Goal: Transaction & Acquisition: Obtain resource

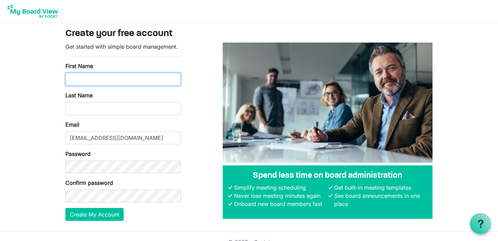
click at [86, 81] on input "First Name" at bounding box center [122, 79] width 115 height 13
type input "jack"
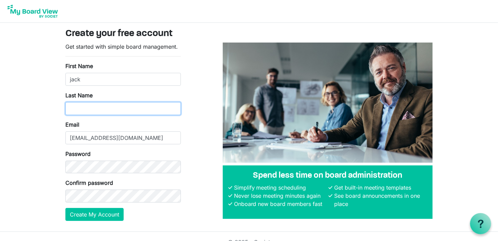
type input "hilmes"
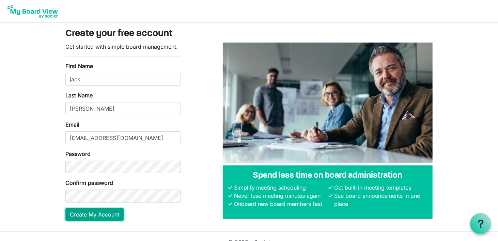
click at [106, 214] on button "Create My Account" at bounding box center [94, 214] width 58 height 13
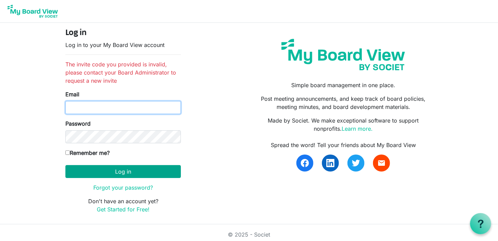
type input "jhilmes@finleylaw.com"
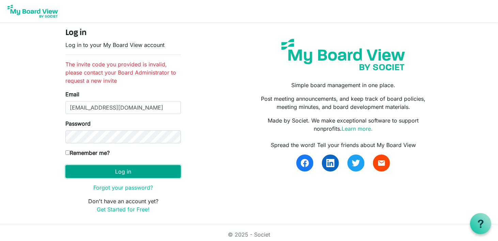
click at [124, 172] on button "Log in" at bounding box center [122, 171] width 115 height 13
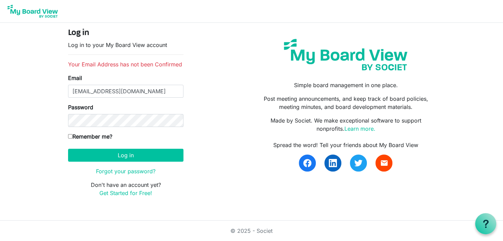
click at [69, 134] on input "Remember me?" at bounding box center [70, 136] width 4 height 4
checkbox input "true"
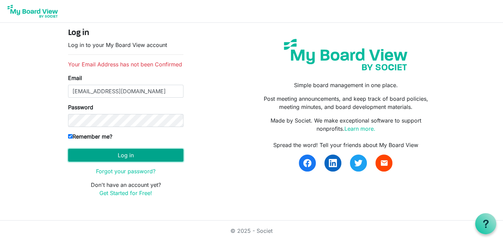
click at [127, 155] on button "Log in" at bounding box center [125, 155] width 115 height 13
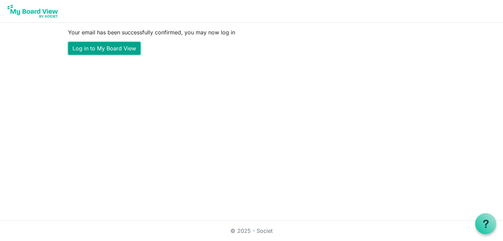
click at [113, 51] on link "Log in to My Board View" at bounding box center [104, 48] width 73 height 13
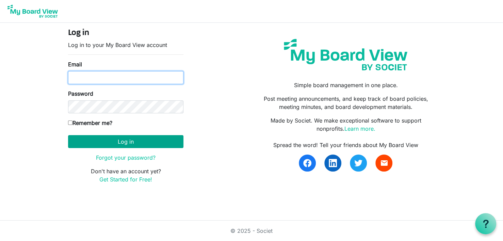
type input "jhilmes@finleylaw.com"
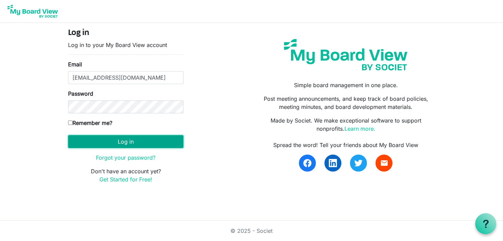
click at [128, 139] on button "Log in" at bounding box center [125, 141] width 115 height 13
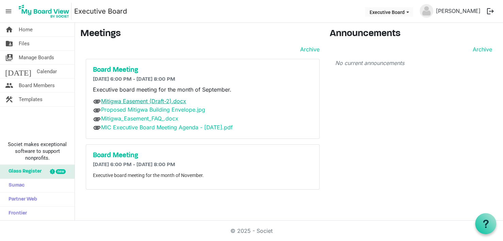
click at [122, 100] on link "Mitigwa Easement (Draft-2).docx" at bounding box center [143, 101] width 85 height 7
click at [106, 103] on link "Mitigwa Easement (Draft-2).docx" at bounding box center [143, 101] width 85 height 7
click at [489, 10] on button "logout" at bounding box center [491, 11] width 14 height 14
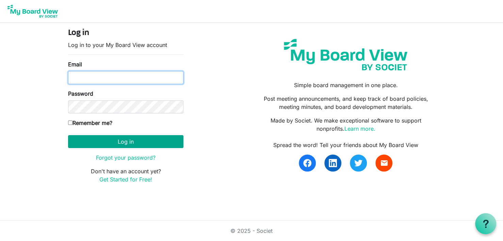
type input "[EMAIL_ADDRESS][DOMAIN_NAME]"
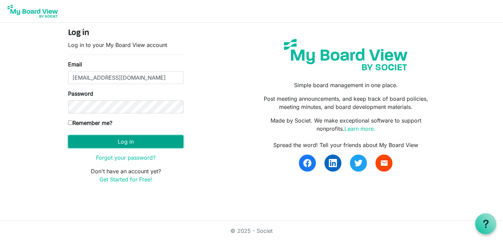
click at [140, 140] on button "Log in" at bounding box center [125, 141] width 115 height 13
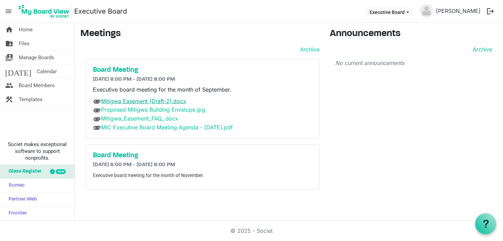
drag, startPoint x: 145, startPoint y: 100, endPoint x: 108, endPoint y: 100, distance: 36.8
click at [108, 100] on link "Mitigwa Easement (Draft-2).docx" at bounding box center [143, 101] width 85 height 7
click at [124, 109] on link "Proposed Mitigwa Building Envelope.jpg" at bounding box center [153, 109] width 104 height 7
click at [110, 117] on link "Mitigwa_Easement_FAQ_.docx" at bounding box center [139, 118] width 77 height 7
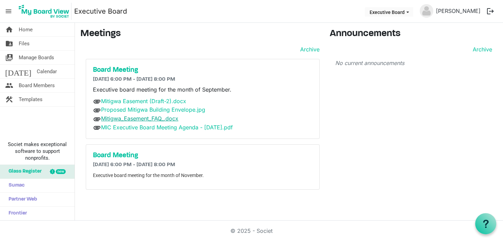
click at [110, 117] on link "Mitigwa_Easement_FAQ_.docx" at bounding box center [139, 118] width 77 height 7
click at [119, 68] on h5 "Board Meeting" at bounding box center [203, 70] width 220 height 8
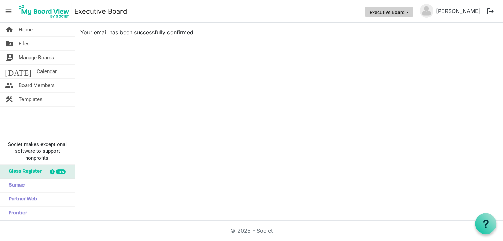
click at [407, 11] on button "Executive Board" at bounding box center [389, 12] width 48 height 10
click at [401, 22] on li "Executive Board" at bounding box center [404, 25] width 45 height 12
click at [383, 42] on main "Your email has been successfully confirmed" at bounding box center [289, 35] width 428 height 25
click at [219, 69] on div "home Home folder_shared Files switch_account Manage Boards today Calendar peopl…" at bounding box center [251, 122] width 503 height 198
click at [33, 42] on link "folder_shared Files" at bounding box center [37, 44] width 75 height 14
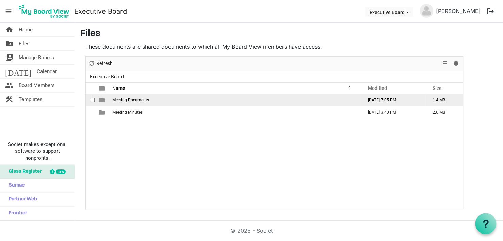
click at [131, 98] on span "Meeting Documents" at bounding box center [130, 100] width 37 height 5
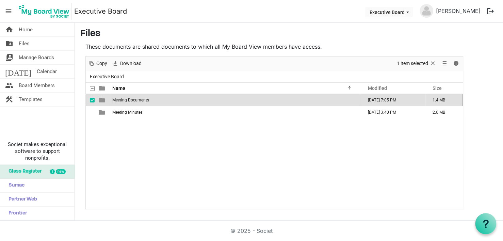
click at [131, 98] on span "Meeting Documents" at bounding box center [130, 100] width 37 height 5
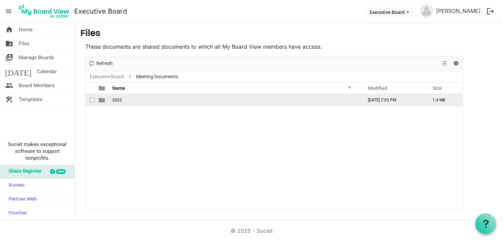
click at [376, 102] on td "September 12, 2025 7:05 PM" at bounding box center [393, 100] width 65 height 12
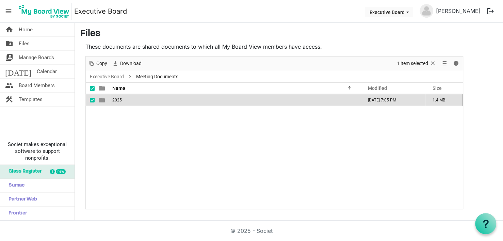
click at [95, 88] on th at bounding box center [103, 88] width 16 height 11
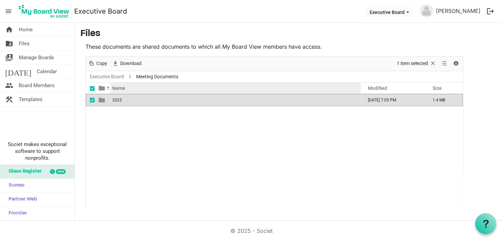
click at [114, 88] on span "Name" at bounding box center [118, 87] width 13 height 5
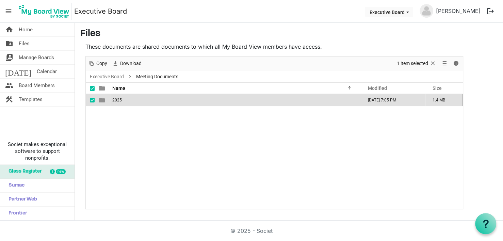
click at [130, 75] on span at bounding box center [130, 76] width 7 height 3
click at [123, 63] on span "Download" at bounding box center [131, 63] width 23 height 9
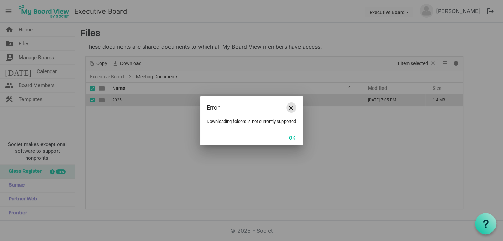
click at [294, 102] on button "Close" at bounding box center [291, 107] width 10 height 10
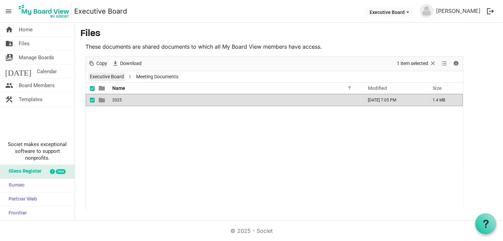
click at [111, 77] on link "Executive Board" at bounding box center [107, 77] width 37 height 9
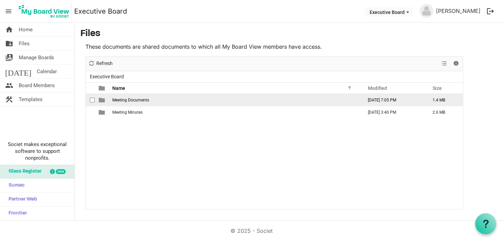
click at [110, 97] on td "Meeting Documents" at bounding box center [235, 100] width 251 height 12
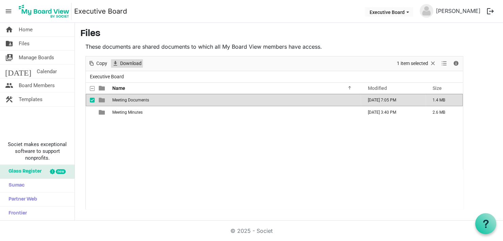
click at [123, 60] on span "Download" at bounding box center [131, 63] width 23 height 9
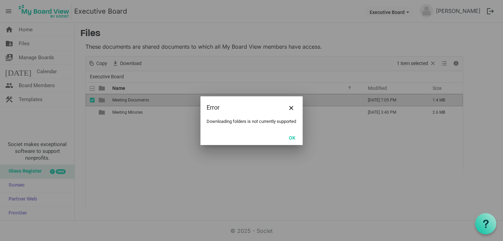
click at [157, 132] on div at bounding box center [251, 120] width 503 height 241
click at [291, 106] on span "Close" at bounding box center [291, 108] width 4 height 4
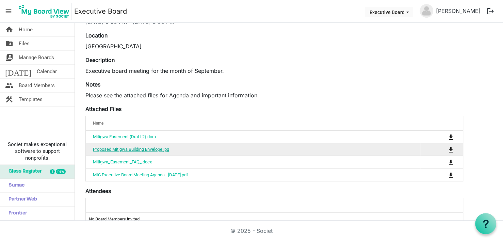
scroll to position [45, 0]
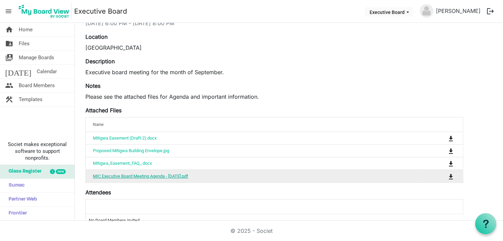
click at [141, 175] on link "MIC Executive Board Meeting Agenda - [DATE].pdf" at bounding box center [140, 176] width 95 height 5
